Goal: Find specific page/section: Find specific page/section

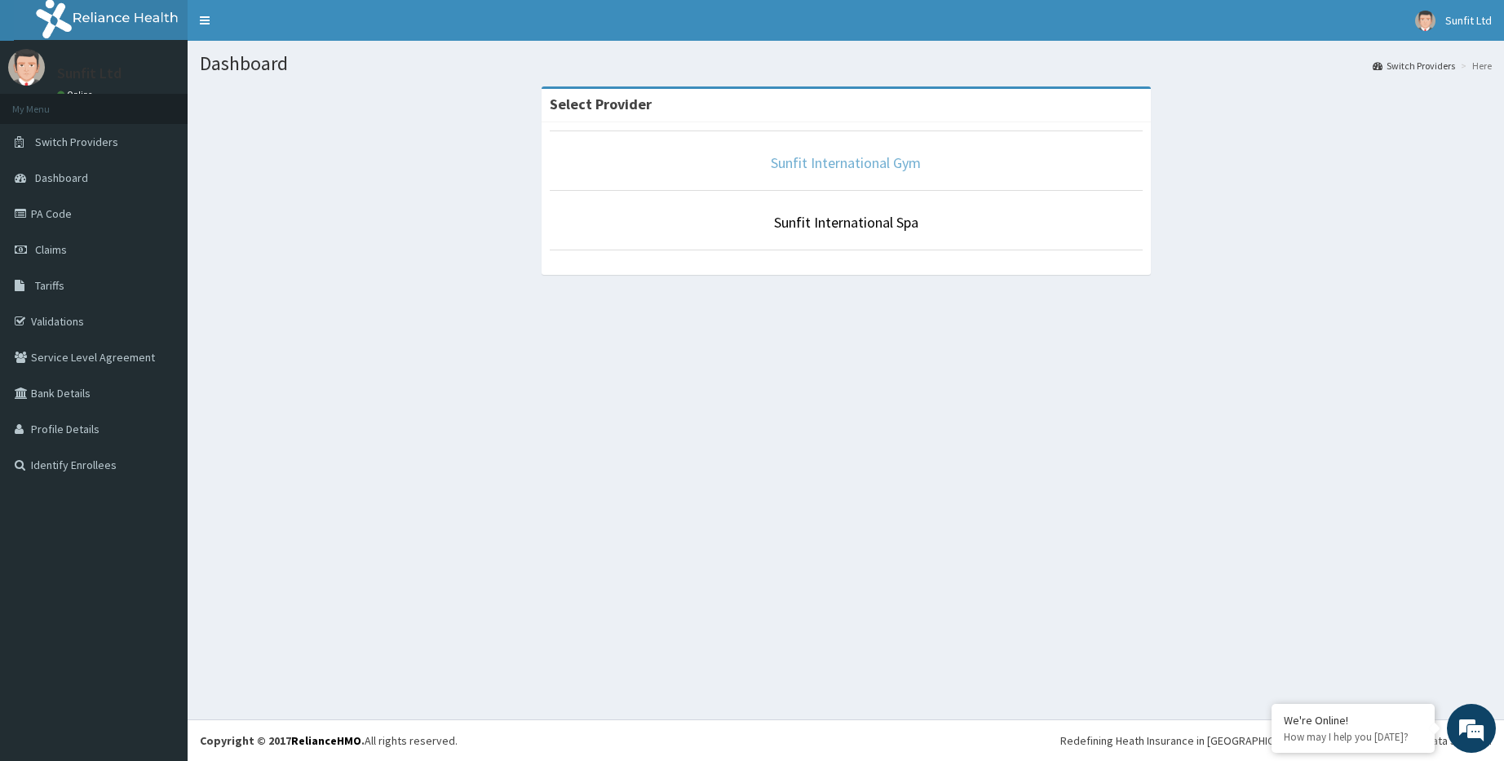
click at [793, 159] on link "Sunfit International Gym" at bounding box center [846, 162] width 150 height 19
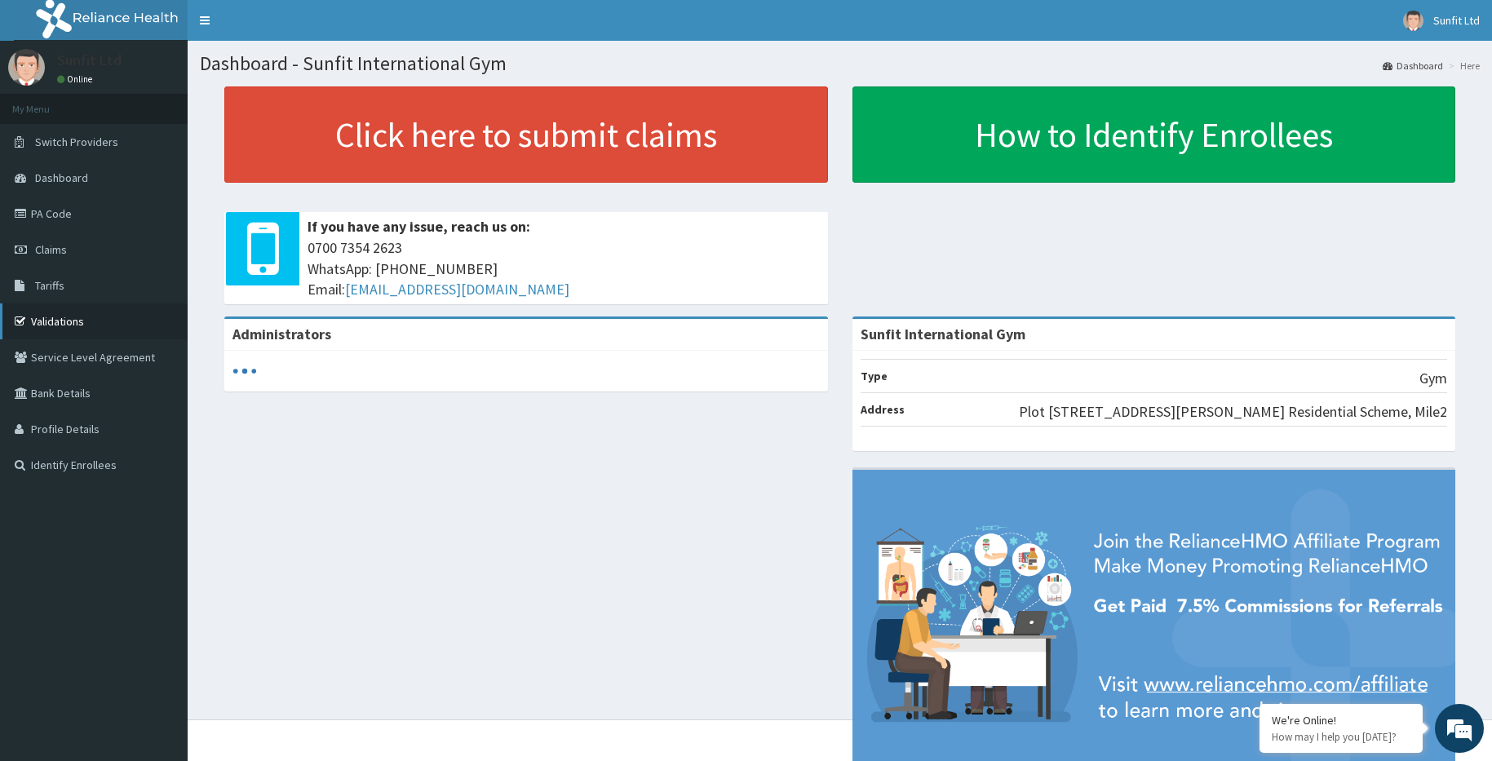
click at [73, 308] on link "Validations" at bounding box center [94, 321] width 188 height 36
